Goal: Task Accomplishment & Management: Use online tool/utility

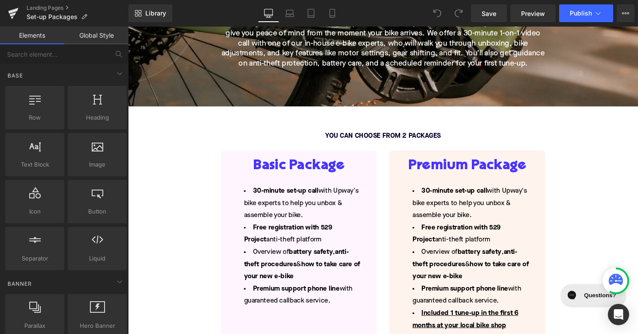
scroll to position [277, 0]
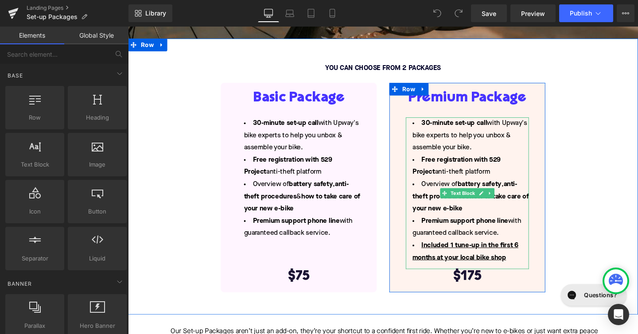
click at [538, 257] on li "Included 1 tune-up in the first 6 months at your local bike shop" at bounding box center [484, 263] width 129 height 26
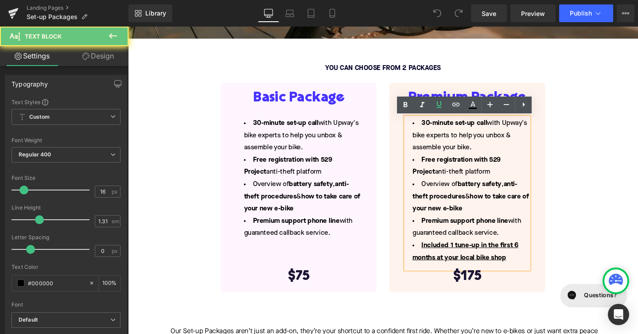
click at [536, 257] on u "Included 1 tune-up in the first 6 months at your local bike shop" at bounding box center [482, 263] width 111 height 20
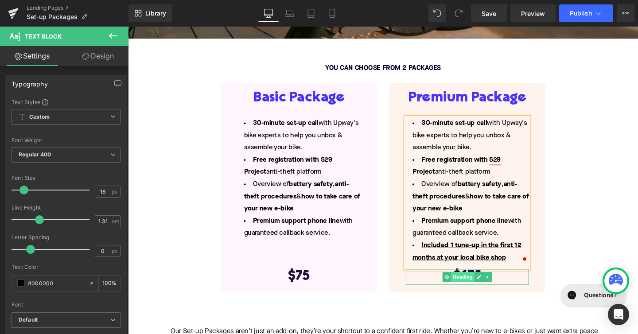
click at [486, 289] on span "Heading" at bounding box center [480, 289] width 24 height 11
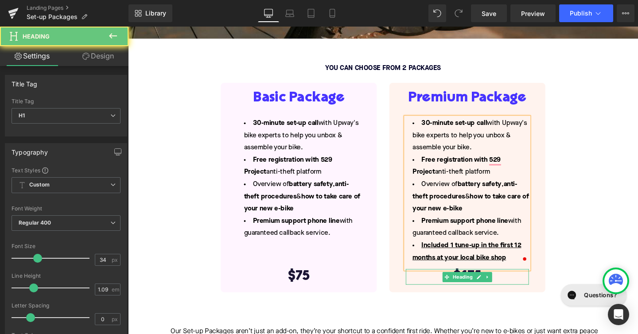
click at [526, 291] on h1 "$175" at bounding box center [484, 289] width 129 height 16
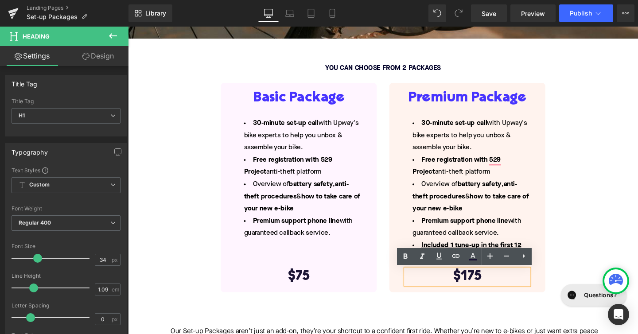
click at [492, 291] on h1 "$175" at bounding box center [484, 289] width 129 height 16
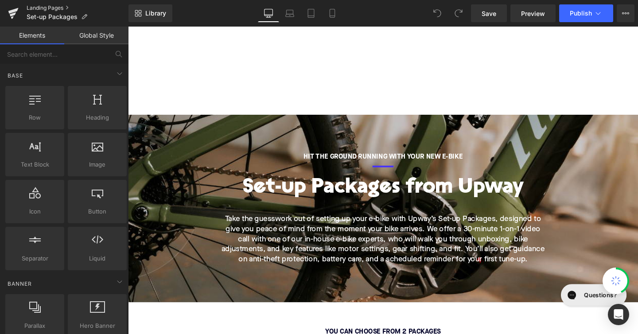
click at [43, 7] on link "Landing Pages" at bounding box center [78, 7] width 102 height 7
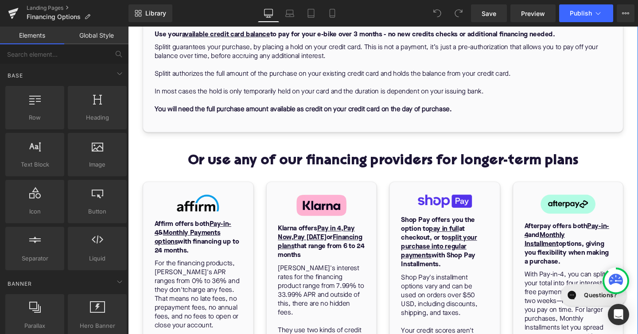
scroll to position [547, 0]
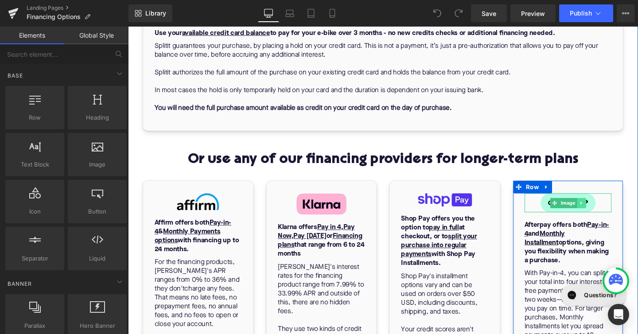
click at [607, 212] on link at bounding box center [604, 212] width 9 height 11
click at [619, 210] on icon at bounding box center [618, 212] width 5 height 5
click at [587, 210] on span "Image" at bounding box center [590, 212] width 19 height 11
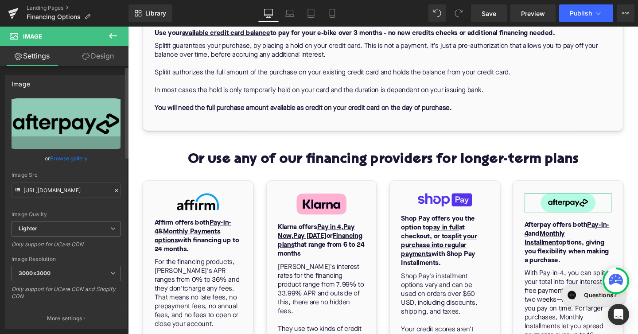
click at [68, 157] on link "Browse gallery" at bounding box center [69, 159] width 38 height 16
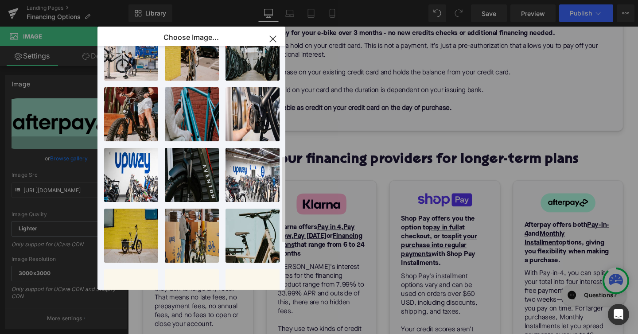
scroll to position [438, 0]
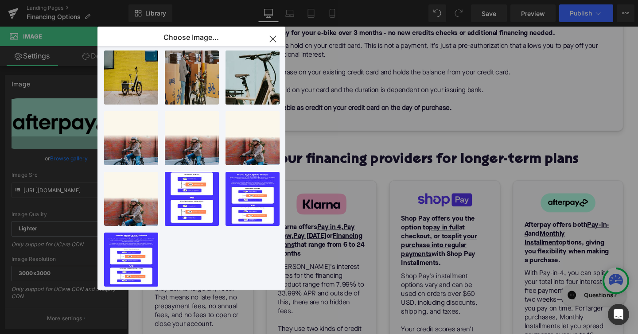
click at [273, 41] on icon "button" at bounding box center [273, 39] width 14 height 14
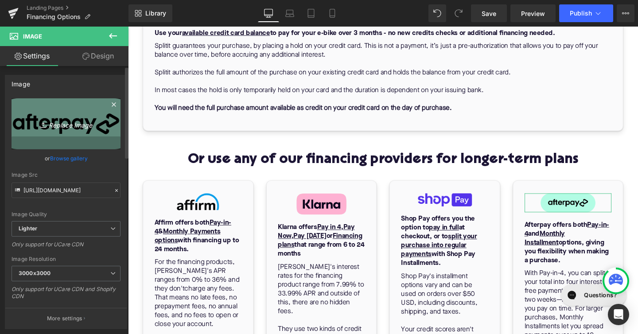
click at [81, 124] on icon "Replace Image" at bounding box center [66, 123] width 71 height 11
type input "C:\fakepath\Synchrony_Financial_logo.svg.png"
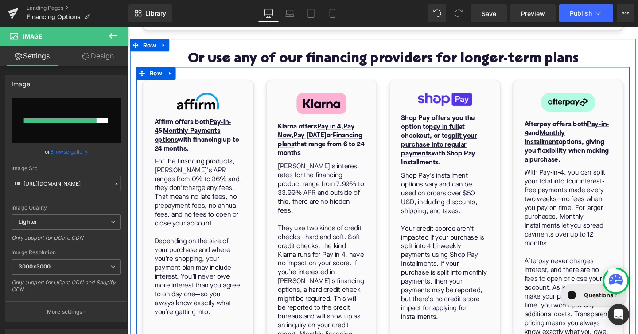
scroll to position [639, 0]
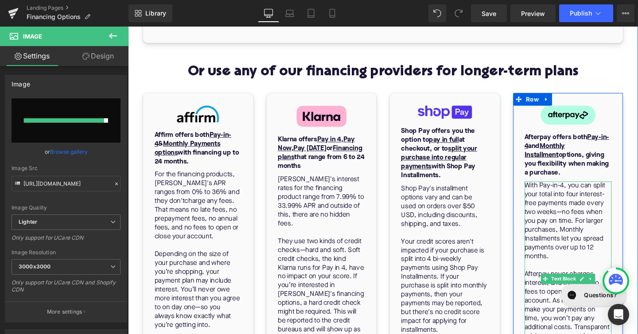
click at [574, 187] on div "Afterpay offers both Pay-in-4 and Monthly Installment options, giving you flexi…" at bounding box center [591, 160] width 92 height 60
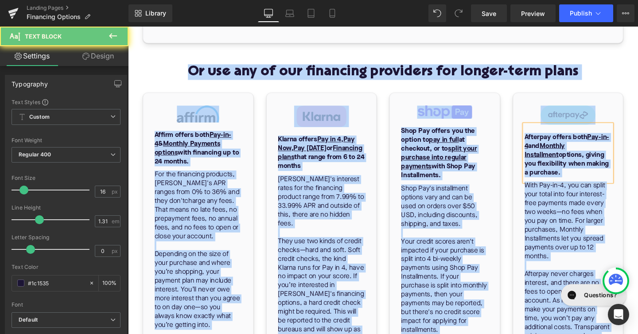
click at [553, 158] on b "Afterpay offers both Pay-in-4 and Monthly Installment options, giving you flexi…" at bounding box center [589, 162] width 89 height 44
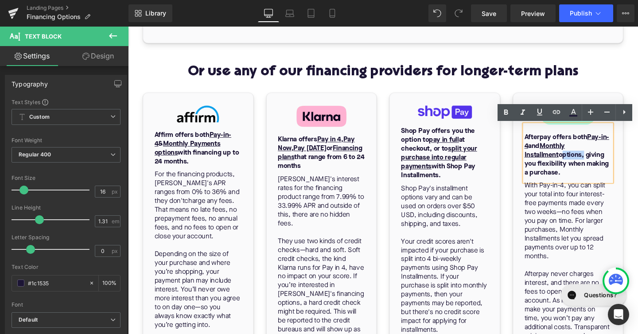
click at [553, 158] on b "Afterpay offers both Pay-in-4 and Monthly Installment options, giving you flexi…" at bounding box center [589, 162] width 89 height 44
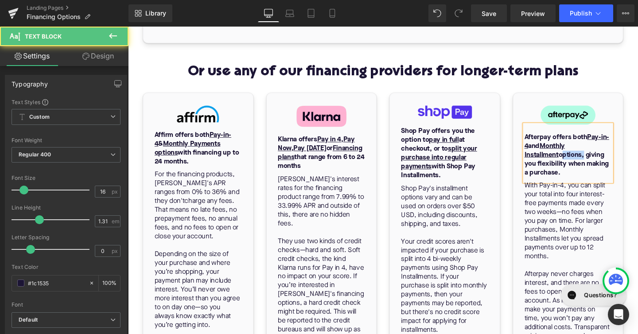
click at [555, 171] on b "Afterpay offers both Pay-in-4 and Monthly Installment options, giving you flexi…" at bounding box center [589, 162] width 89 height 44
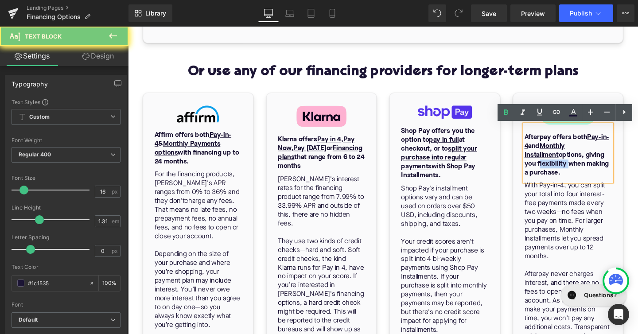
click at [555, 171] on b "Afterpay offers both Pay-in-4 and Monthly Installment options, giving you flexi…" at bounding box center [589, 162] width 89 height 44
copy b "Afterpay offers both Pay-in-4 and Monthly Installment options, giving you flexi…"
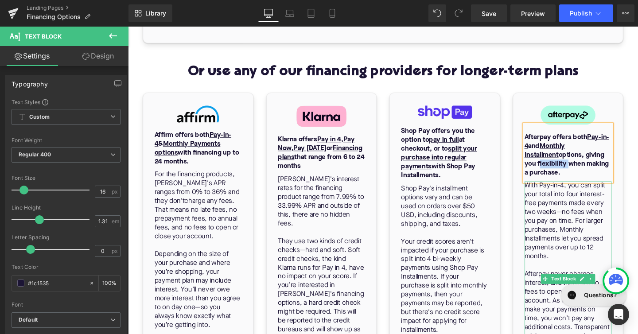
click at [572, 241] on p "With Pay-in-4, you can split your total into four interest-free payments made e…" at bounding box center [591, 232] width 92 height 84
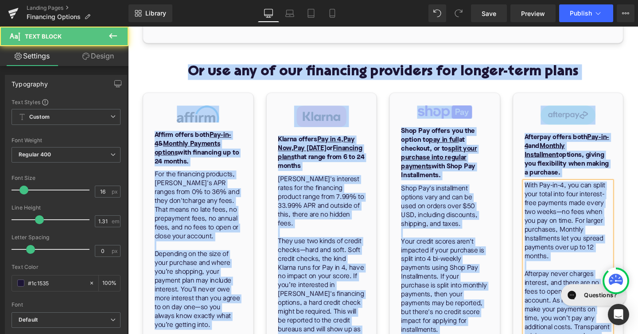
click at [570, 216] on p "With Pay-in-4, you can split your total into four interest-free payments made e…" at bounding box center [591, 232] width 92 height 84
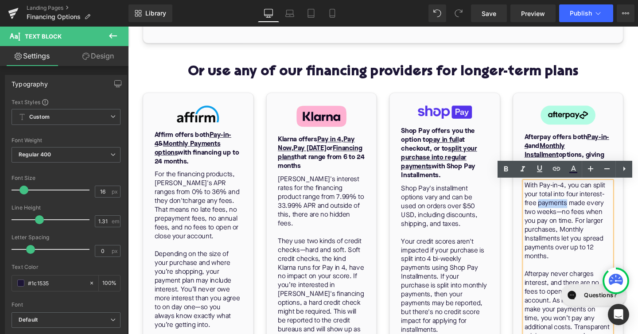
click at [570, 216] on p "With Pay-in-4, you can split your total into four interest-free payments made e…" at bounding box center [591, 232] width 92 height 84
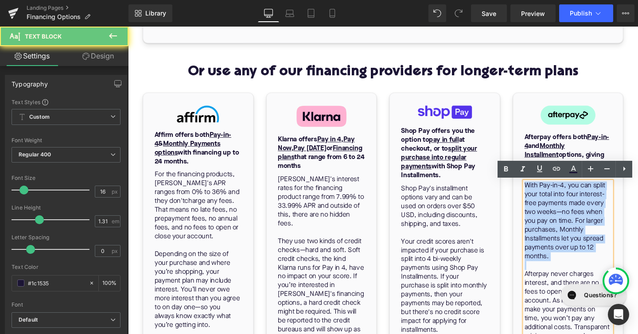
click at [570, 216] on p "With Pay-in-4, you can split your total into four interest-free payments made e…" at bounding box center [591, 232] width 92 height 84
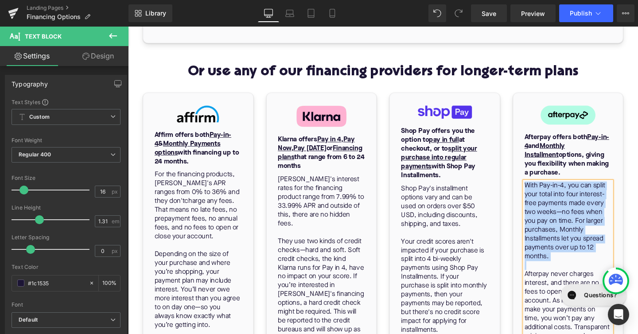
scroll to position [841, 0]
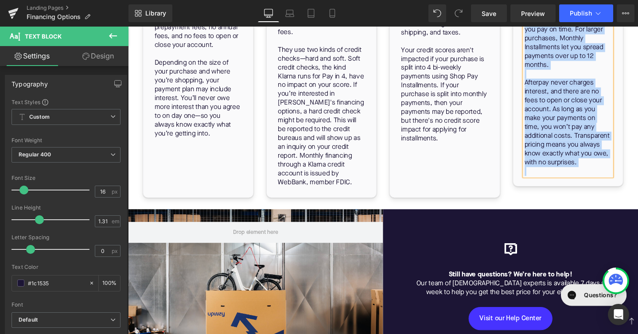
copy div "With Pay-in-4, you can split your total into four interest-free payments made e…"
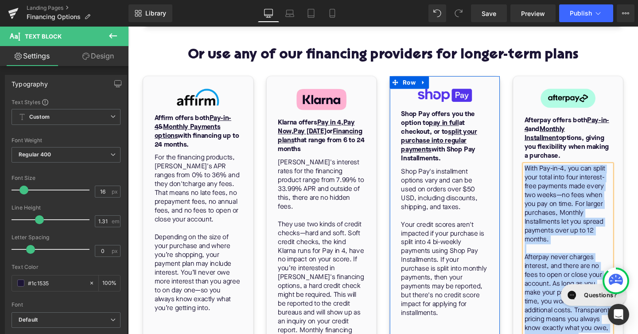
scroll to position [630, 0]
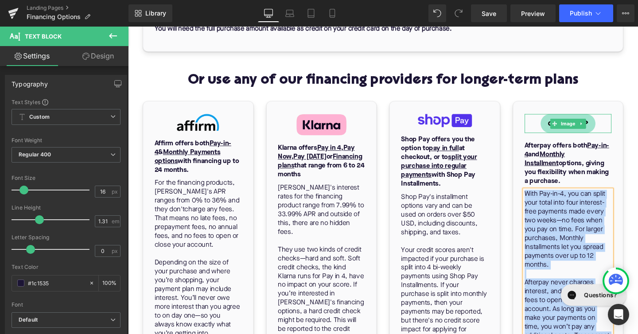
click at [587, 132] on span "Image" at bounding box center [590, 129] width 19 height 11
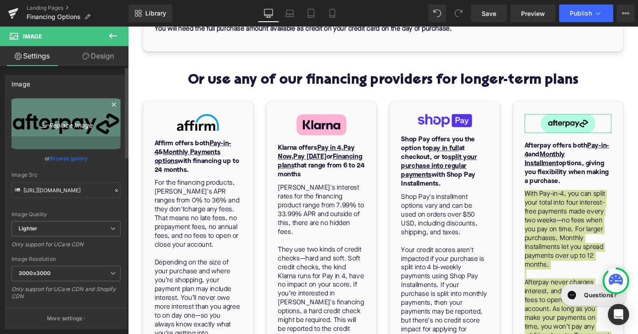
click at [63, 128] on icon "Replace Image" at bounding box center [66, 123] width 71 height 11
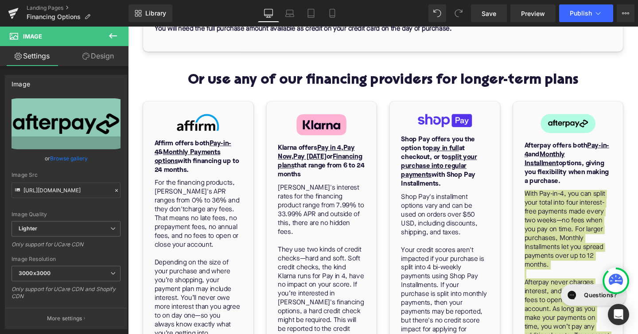
type input "C:\fakepath\Synchrony_Financial_logo.svg.png"
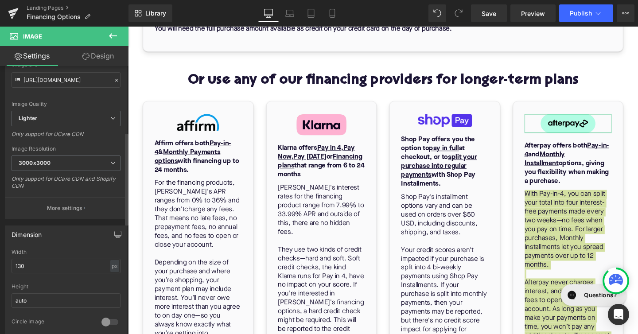
scroll to position [0, 0]
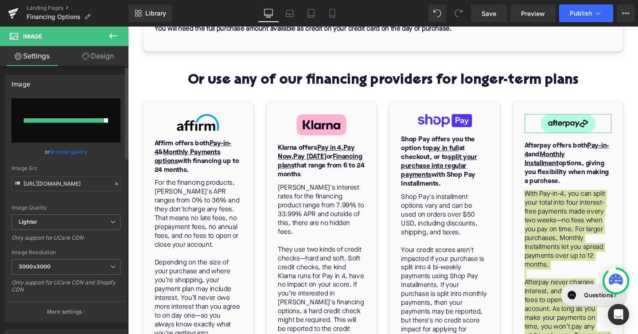
click at [99, 121] on div at bounding box center [64, 120] width 80 height 4
click at [495, 11] on span "Save" at bounding box center [489, 13] width 15 height 9
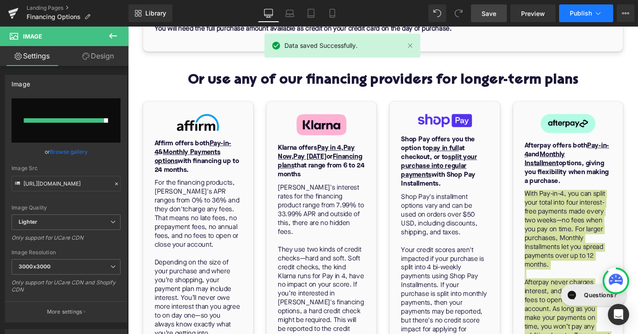
click at [578, 11] on span "Publish" at bounding box center [581, 13] width 22 height 7
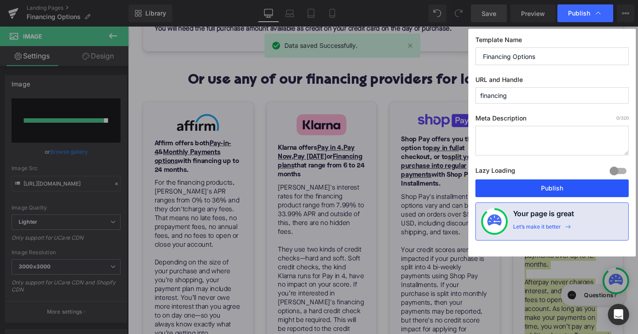
click at [556, 187] on button "Publish" at bounding box center [551, 188] width 153 height 18
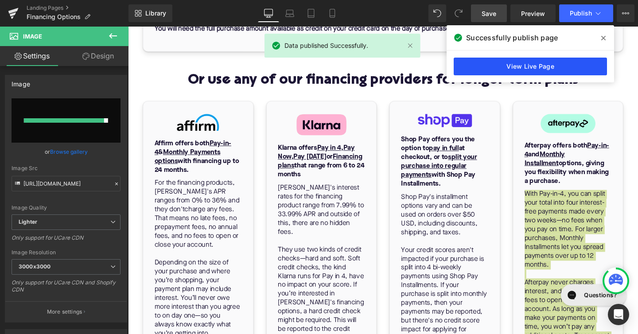
click at [560, 71] on link "View Live Page" at bounding box center [530, 67] width 153 height 18
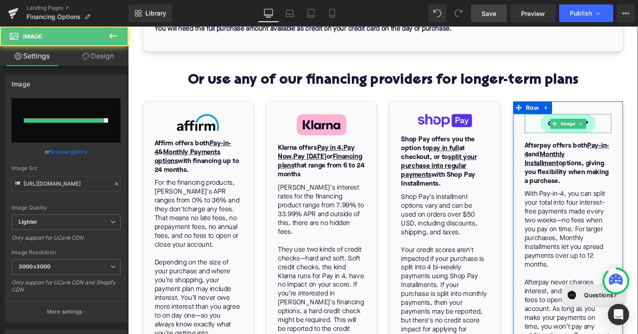
click at [622, 127] on div at bounding box center [591, 129] width 92 height 20
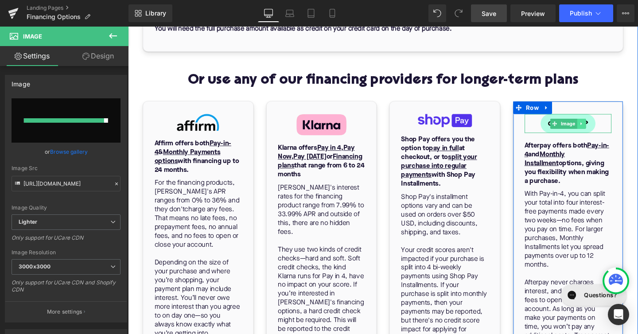
click at [600, 127] on link at bounding box center [604, 129] width 9 height 11
click at [609, 129] on icon at bounding box center [608, 128] width 5 height 5
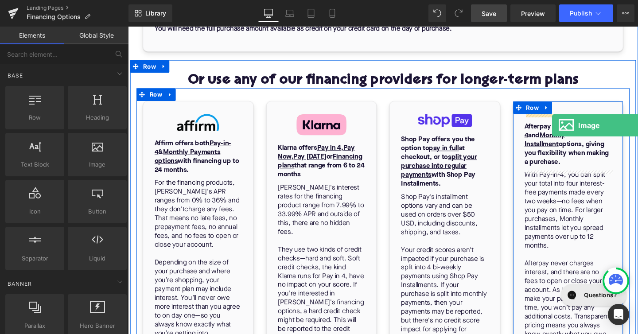
drag, startPoint x: 212, startPoint y: 178, endPoint x: 574, endPoint y: 130, distance: 365.0
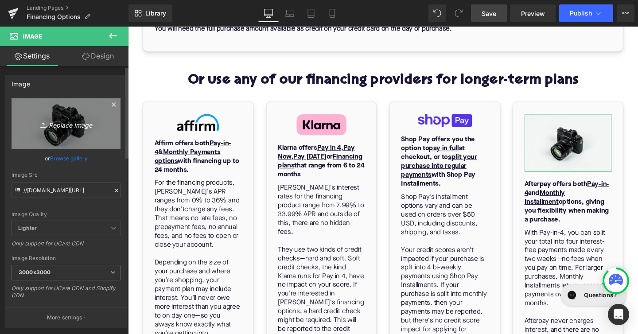
click at [77, 127] on icon "Replace Image" at bounding box center [66, 123] width 71 height 11
type input "C:\fakepath\Synchrony_Financial_logo.svg.png"
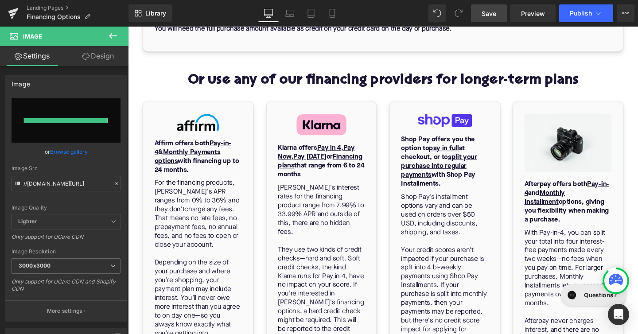
type input "https://ucarecdn.com/baa377c0-53d5-409c-aa9d-2bc8a859236e/-/format/auto/-/previ…"
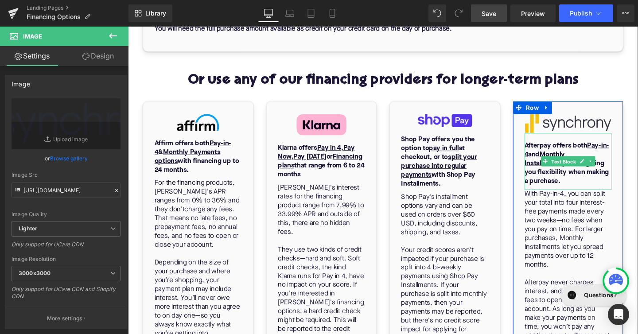
click at [575, 171] on span "Text Block" at bounding box center [585, 168] width 29 height 11
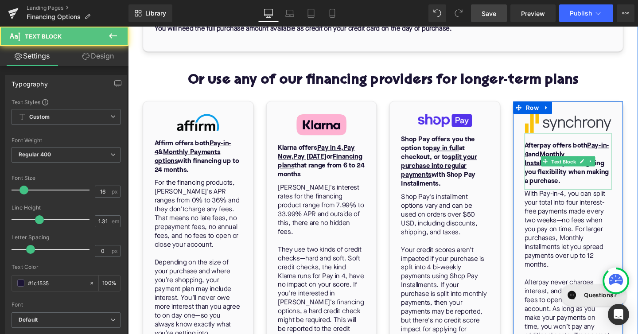
click at [575, 171] on span "Text Block" at bounding box center [585, 168] width 29 height 11
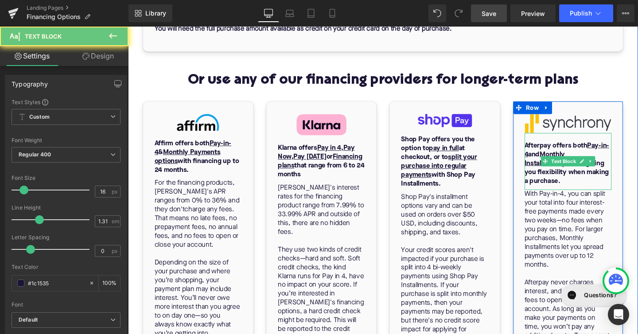
click at [575, 171] on span "Text Block" at bounding box center [585, 168] width 29 height 11
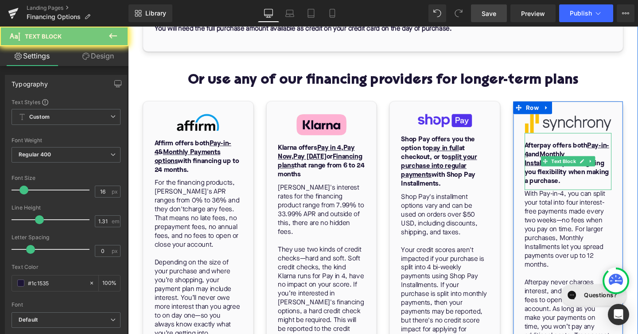
click at [559, 180] on b "Afterpay offers both Pay-in-4 and Monthly Installment options, giving you flexi…" at bounding box center [589, 170] width 89 height 44
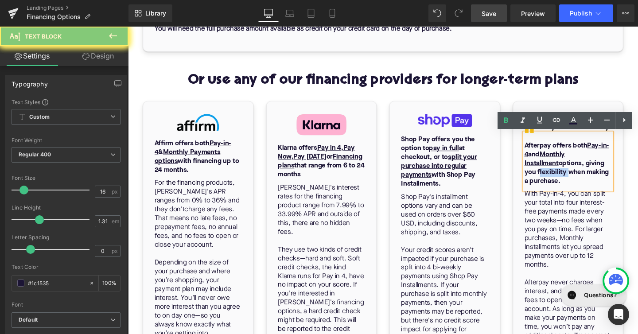
click at [559, 180] on b "Afterpay offers both Pay-in-4 and Monthly Installment options, giving you flexi…" at bounding box center [589, 170] width 89 height 44
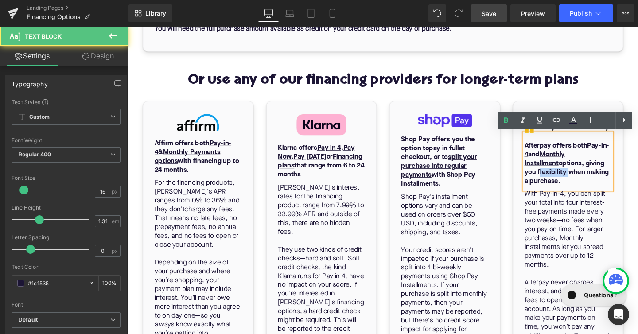
click at [559, 180] on b "Afterpay offers both Pay-in-4 and Monthly Installment options, giving you flexi…" at bounding box center [589, 170] width 89 height 44
paste div
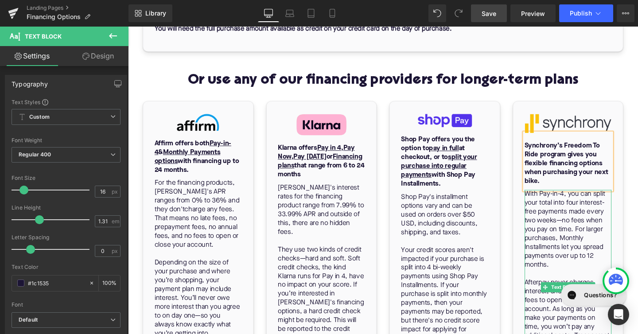
click at [550, 206] on p "With Pay-in-4, you can split your total into four interest-free payments made e…" at bounding box center [591, 240] width 92 height 84
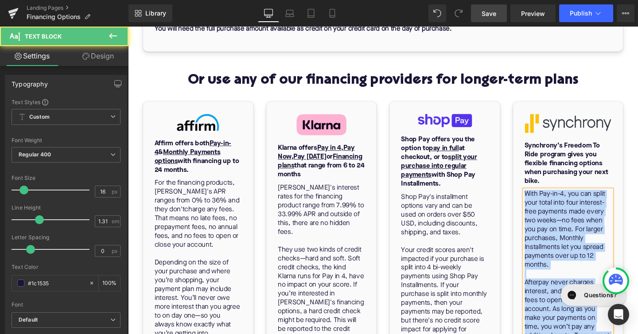
scroll to position [840, 0]
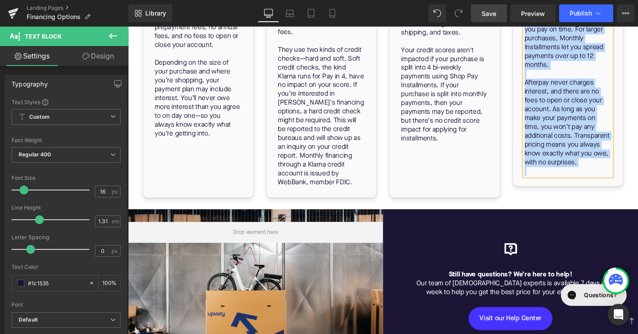
paste div
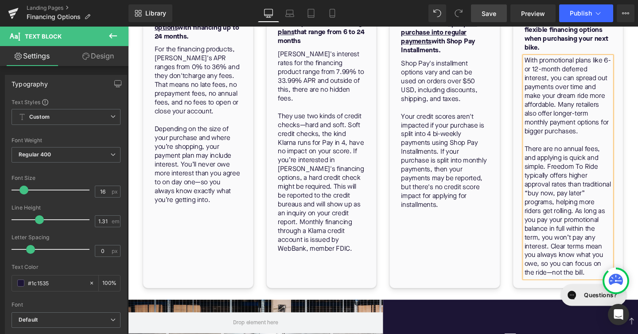
scroll to position [770, 0]
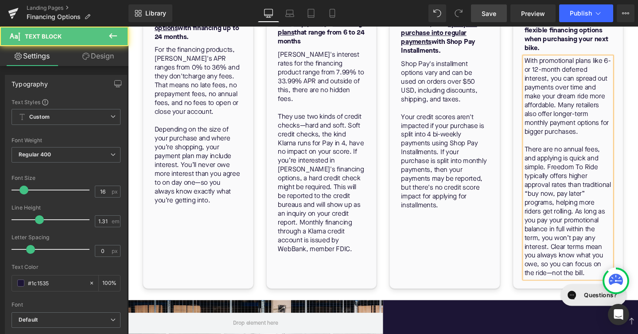
click at [559, 73] on p "With promotional plans like 6- or 12-month deferred interest, you can spread ou…" at bounding box center [591, 100] width 92 height 84
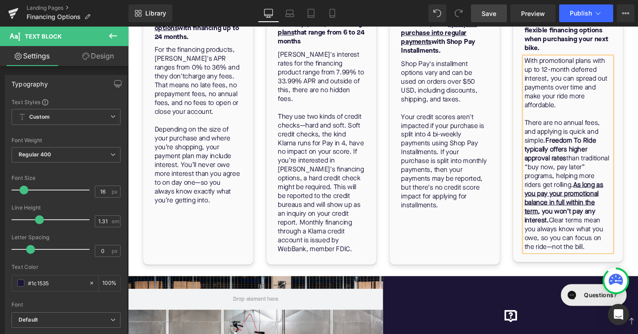
click at [587, 257] on p "There are no annual fees, and applying is quick and simple. Freedom To Ride typ…" at bounding box center [591, 194] width 92 height 140
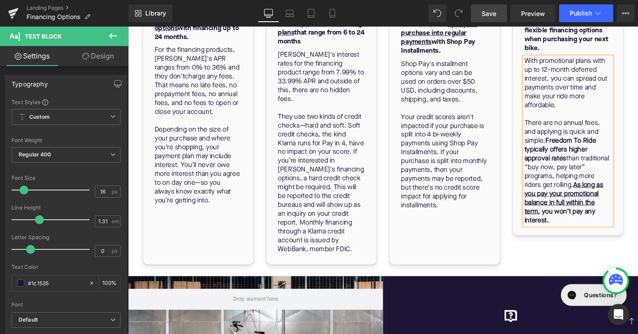
click at [537, 265] on div "Image Synchrony’s Freedom To Ride program gives you flexible financing options …" at bounding box center [591, 121] width 130 height 312
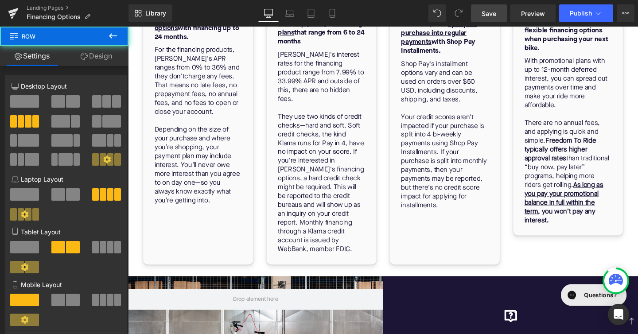
click at [489, 15] on span "Save" at bounding box center [489, 13] width 15 height 9
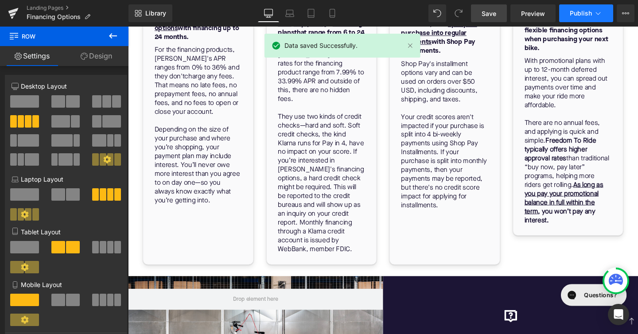
click at [585, 12] on span "Publish" at bounding box center [581, 13] width 22 height 7
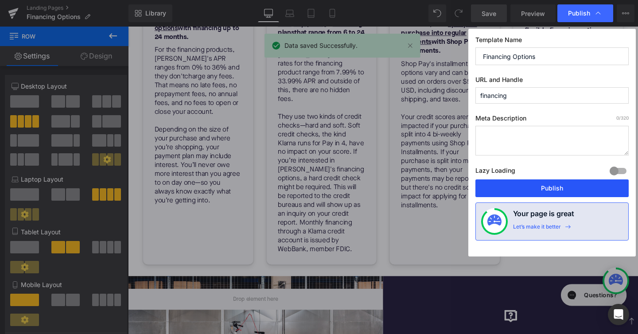
click at [568, 190] on button "Publish" at bounding box center [551, 188] width 153 height 18
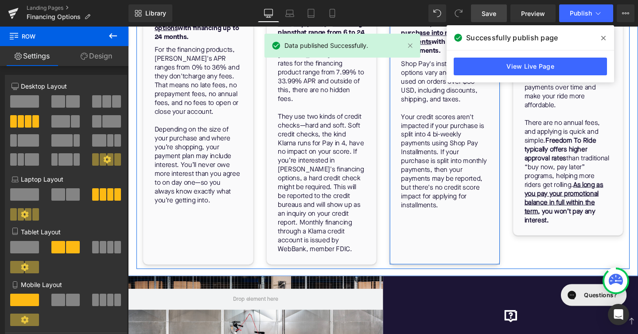
scroll to position [668, 0]
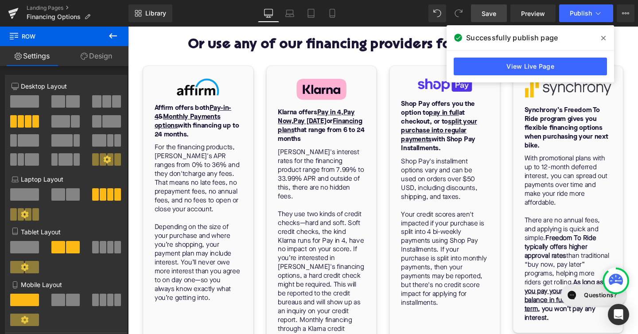
click at [602, 37] on icon at bounding box center [603, 38] width 4 height 4
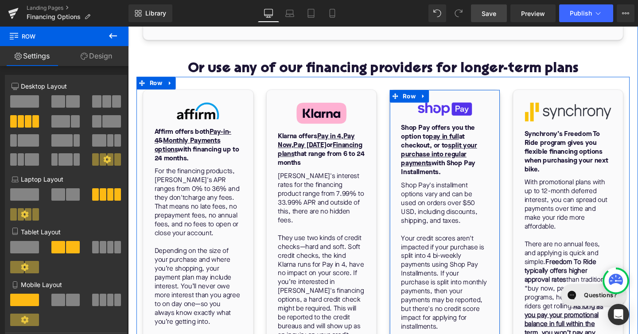
scroll to position [650, 0]
